Goal: Transaction & Acquisition: Purchase product/service

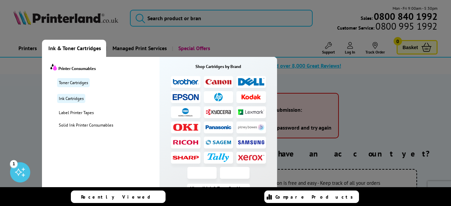
click at [81, 50] on span "Ink & Toner Cartridges" at bounding box center [74, 48] width 53 height 17
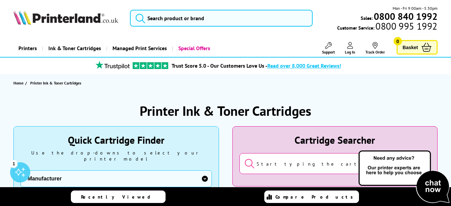
click at [305, 164] on input "search" at bounding box center [334, 163] width 191 height 21
click at [206, 173] on select "Manufacturer Brother Canon Cubify Dell Dymo Epson HP Kodak Konica Minolta Kyoce…" at bounding box center [115, 178] width 191 height 17
select select "13815"
click at [20, 170] on select "Manufacturer Brother Canon Cubify Dell Dymo Epson HP Kodak Konica Minolta Kyoce…" at bounding box center [115, 178] width 191 height 17
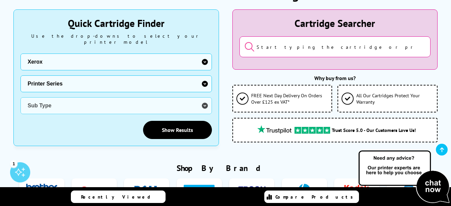
scroll to position [139, 0]
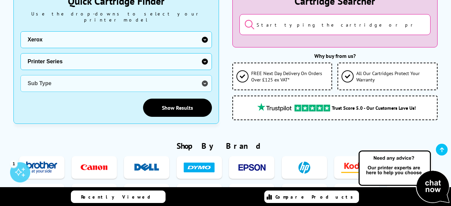
click at [205, 56] on select "Printer Series B Series C Series Colorqube Series Colour Series DocuPrint Serie…" at bounding box center [115, 61] width 191 height 17
click at [204, 53] on select "Printer Series B Series C Series Colorqube Series Colour Series DocuPrint Serie…" at bounding box center [115, 61] width 191 height 17
select select "38179"
click at [20, 53] on select "Printer Series B Series C Series Colorqube Series Colour Series DocuPrint Serie…" at bounding box center [115, 61] width 191 height 17
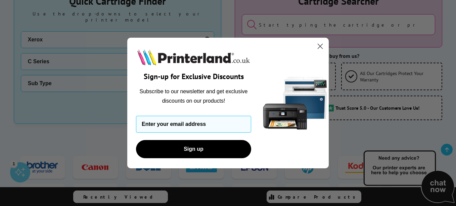
click at [321, 43] on circle "Close dialog" at bounding box center [320, 46] width 11 height 11
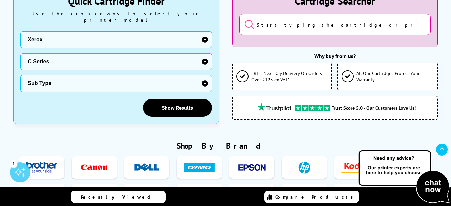
click at [198, 79] on select "Sub Type Xerox C230 Xerox C235 Xerox C310 Xerox C315 Xerox C320 Xerox C325 Xero…" at bounding box center [115, 83] width 191 height 17
select select "39385"
click at [20, 75] on select "Sub Type Xerox C230 Xerox C235 Xerox C310 Xerox C315 Xerox C320 Xerox C325 Xero…" at bounding box center [115, 83] width 191 height 17
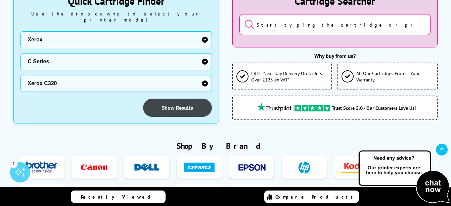
click at [189, 100] on link "Show Results" at bounding box center [177, 107] width 69 height 18
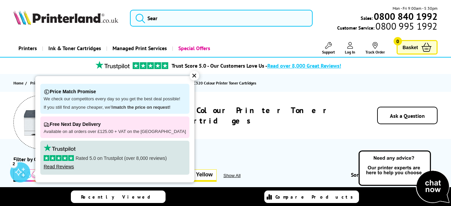
click at [190, 73] on div "✕" at bounding box center [194, 75] width 9 height 9
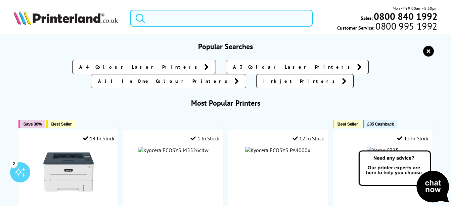
click at [169, 17] on input "search" at bounding box center [221, 18] width 183 height 17
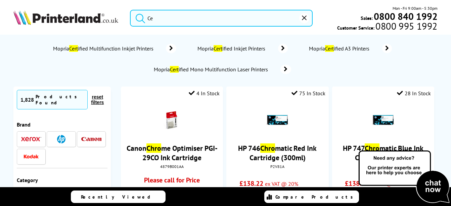
type input "C"
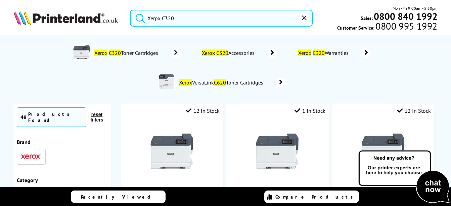
type input "Xerpx C320"
click at [130, 10] on button "submit" at bounding box center [138, 17] width 17 height 15
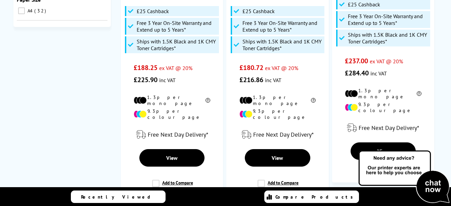
scroll to position [254, 0]
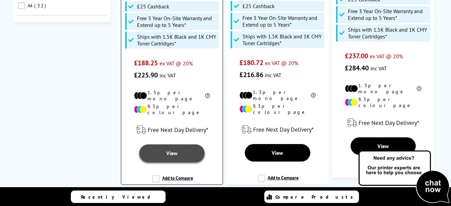
click at [165, 146] on link "View" at bounding box center [171, 152] width 65 height 17
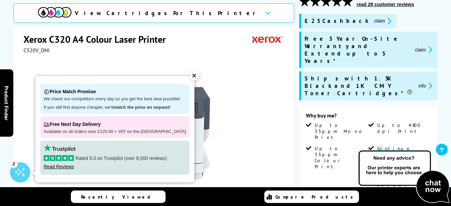
scroll to position [107, 0]
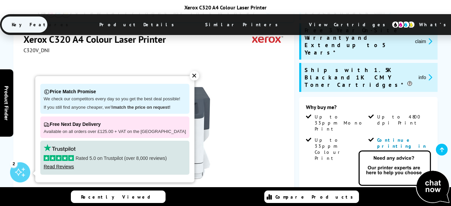
click at [191, 74] on div "✕" at bounding box center [194, 75] width 9 height 9
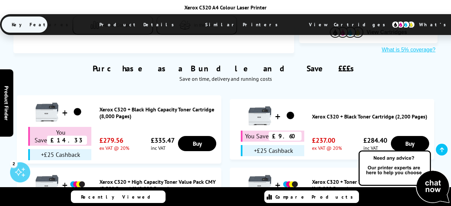
scroll to position [505, 0]
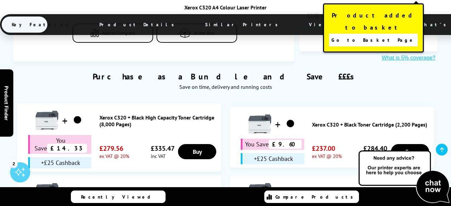
click at [387, 35] on span "Go to Basket Page" at bounding box center [373, 39] width 84 height 9
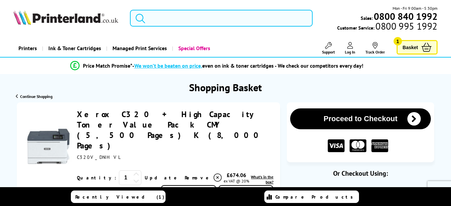
click at [217, 21] on input "search" at bounding box center [221, 18] width 183 height 17
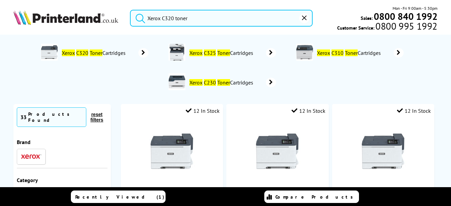
type input "Xerox C320 toner"
click at [119, 52] on span "Xerox C320 Toner Cartridges" at bounding box center [94, 52] width 67 height 7
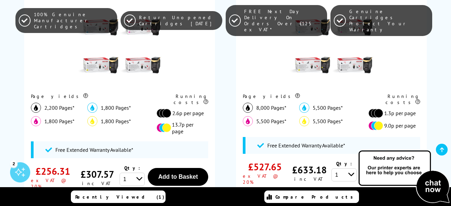
scroll to position [258, 0]
